Goal: Task Accomplishment & Management: Manage account settings

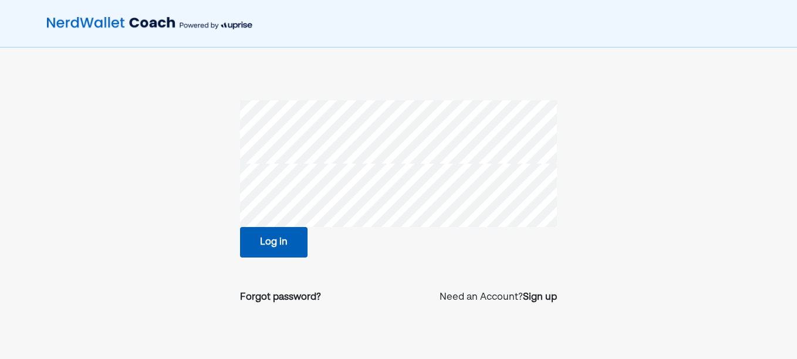
click at [276, 243] on button "Log in" at bounding box center [274, 242] width 68 height 31
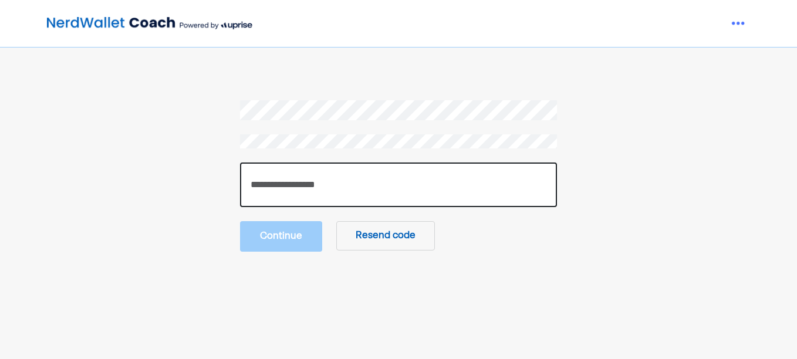
click at [397, 192] on input "number" at bounding box center [398, 185] width 317 height 45
type input "******"
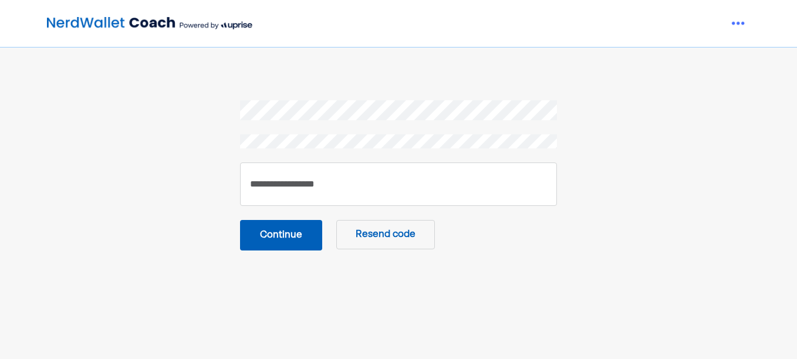
click at [280, 239] on button "Continue" at bounding box center [281, 235] width 82 height 31
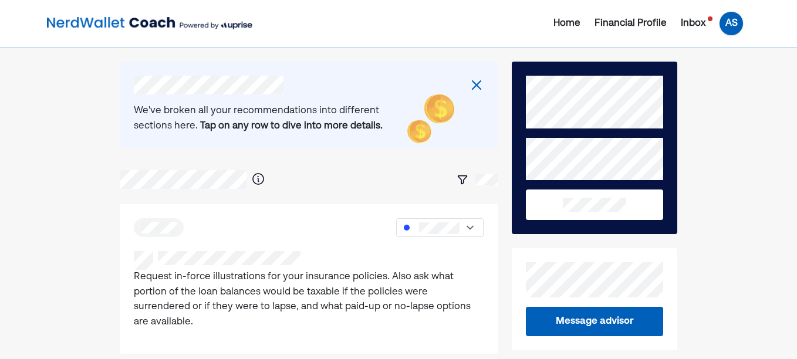
click at [736, 30] on div "AS" at bounding box center [731, 23] width 23 height 23
click at [722, 89] on div "Log out" at bounding box center [721, 94] width 35 height 14
